Goal: Information Seeking & Learning: Learn about a topic

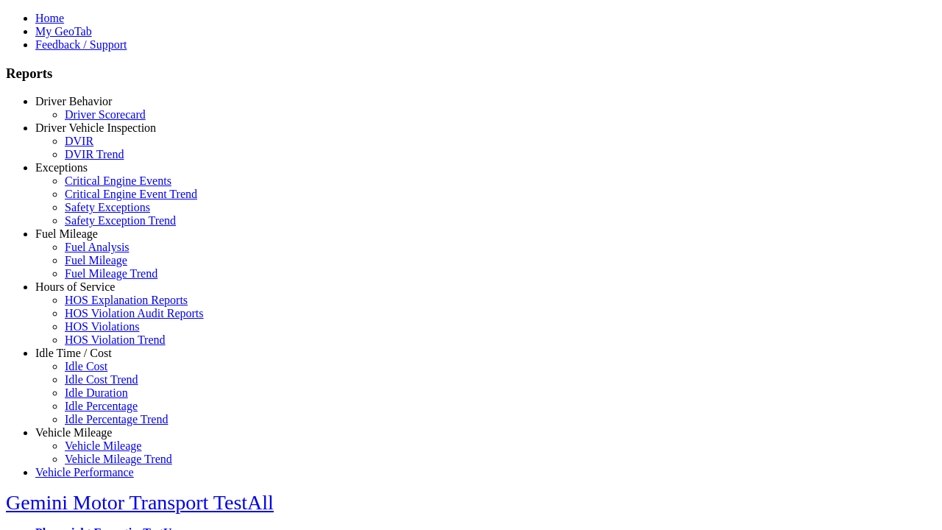
click at [85, 293] on link "Hours of Service" at bounding box center [74, 286] width 79 height 13
click at [96, 306] on link "HOS Explanation Reports" at bounding box center [126, 300] width 123 height 13
